Goal: Manage account settings

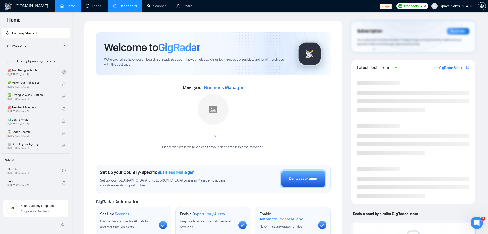
click at [127, 4] on link "Dashboard" at bounding box center [125, 6] width 23 height 4
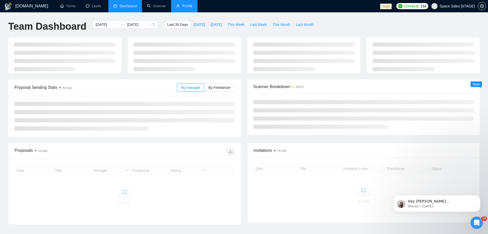
click at [188, 4] on link "Profile" at bounding box center [184, 6] width 16 height 4
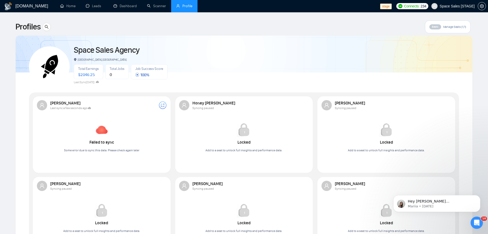
scroll to position [1, 0]
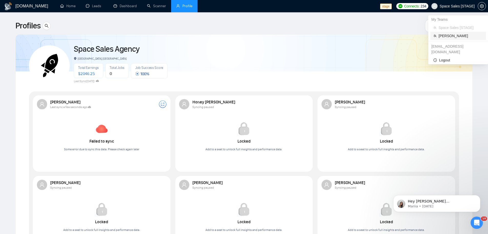
click at [453, 35] on span "[PERSON_NAME]" at bounding box center [461, 36] width 44 height 6
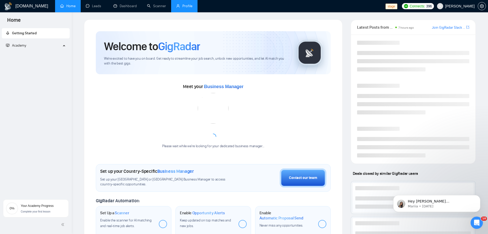
scroll to position [73, 0]
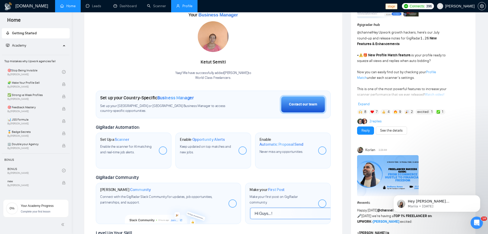
click at [191, 8] on link "Profile" at bounding box center [184, 6] width 16 height 4
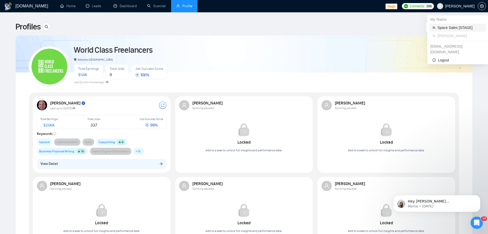
click at [443, 29] on span "Space Sales [STAGE]" at bounding box center [460, 28] width 45 height 6
